Goal: Task Accomplishment & Management: Use online tool/utility

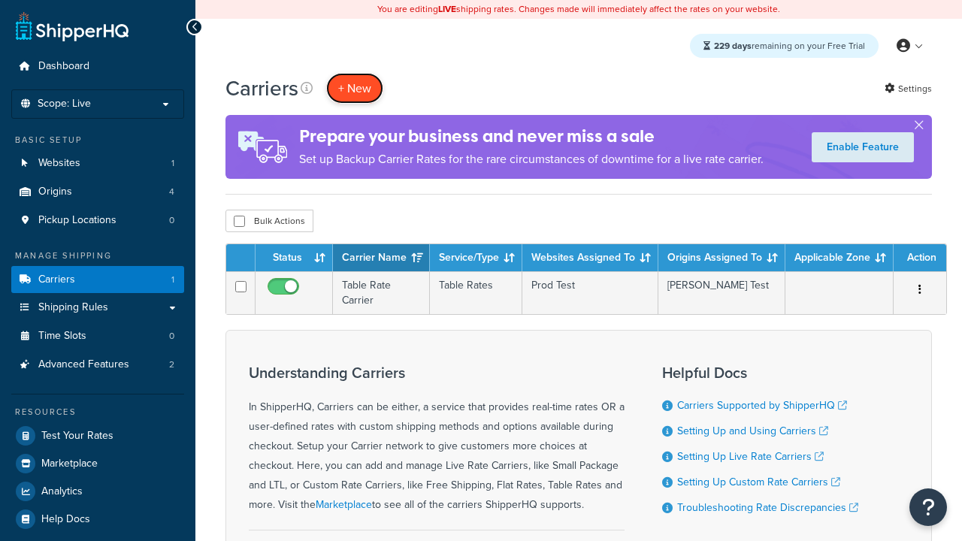
click at [355, 88] on button "+ New" at bounding box center [354, 88] width 57 height 31
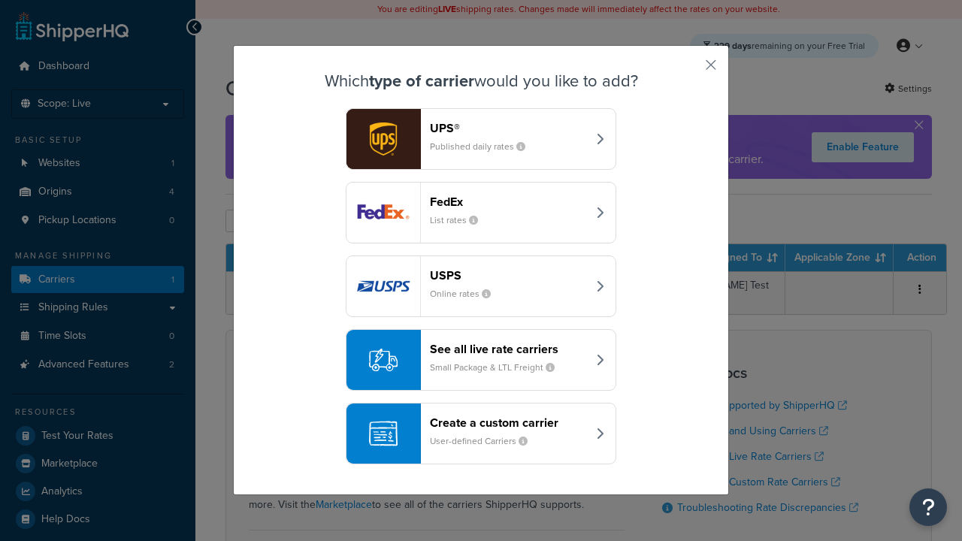
click at [481, 434] on div "Create a custom carrier User-defined Carriers" at bounding box center [508, 433] width 157 height 36
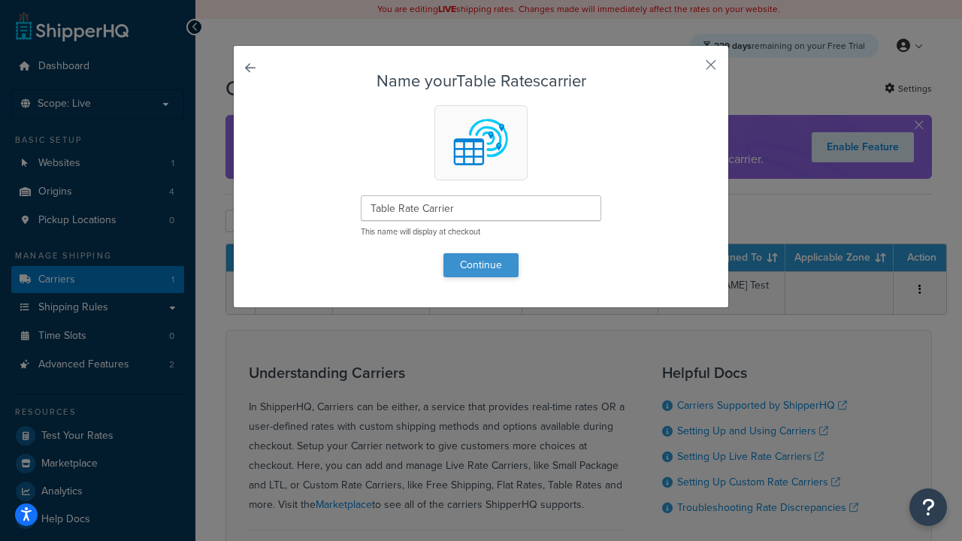
type input "Table Rate Carrier"
click at [481, 264] on button "Continue" at bounding box center [480, 265] width 75 height 24
